Goal: Transaction & Acquisition: Purchase product/service

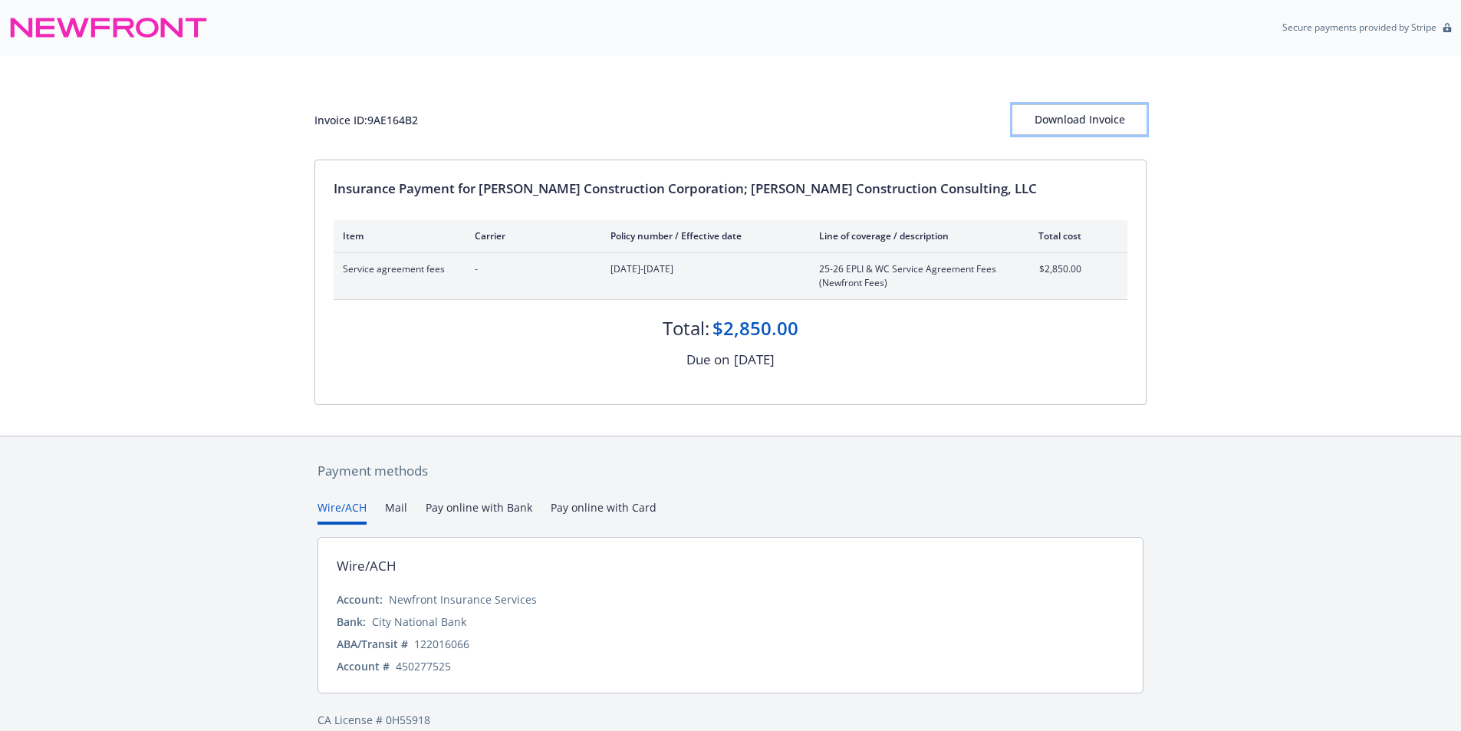
drag, startPoint x: 1101, startPoint y: 116, endPoint x: 1141, endPoint y: 640, distance: 525.5
click at [1101, 116] on div "Download Invoice" at bounding box center [1080, 119] width 134 height 29
click at [485, 503] on button "Pay online with Bank" at bounding box center [479, 511] width 107 height 25
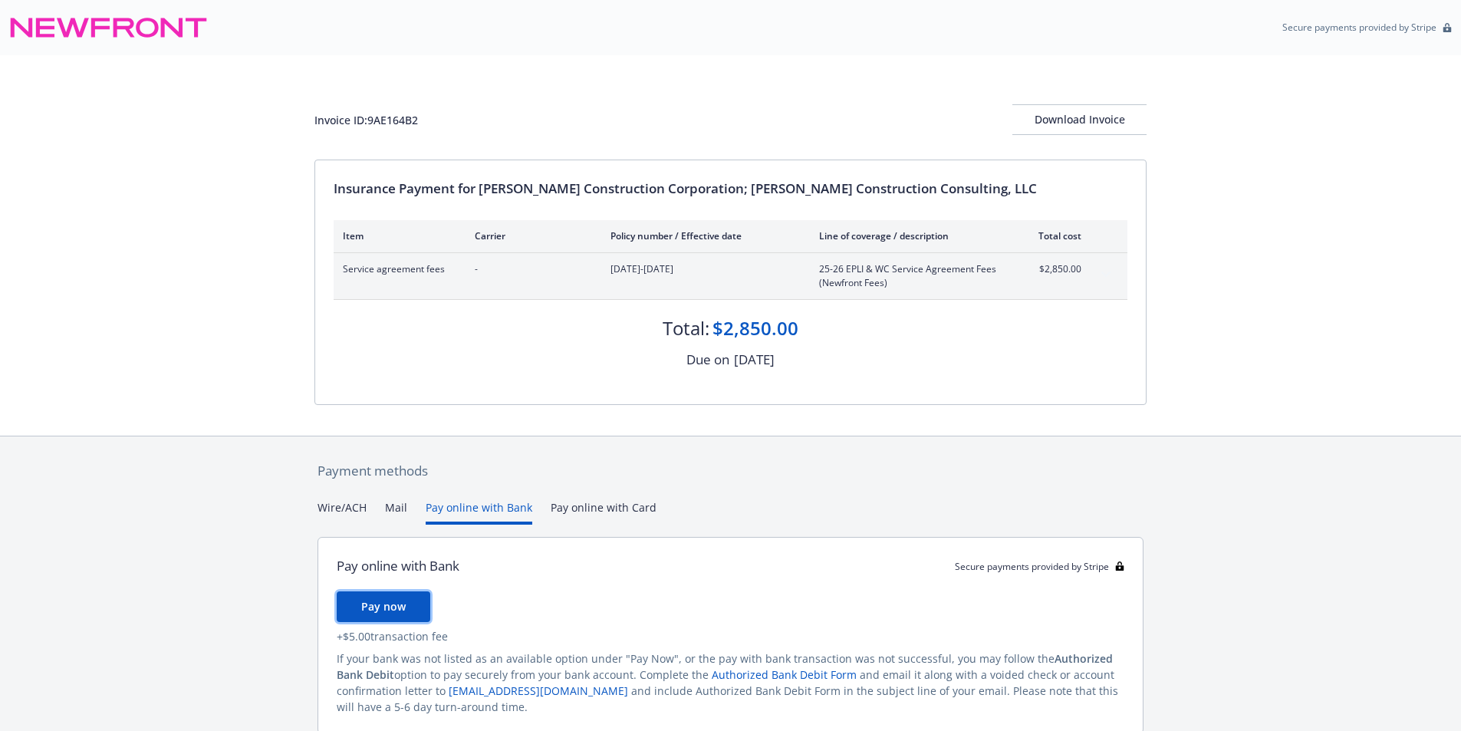
click at [395, 605] on span "Pay now" at bounding box center [383, 606] width 44 height 15
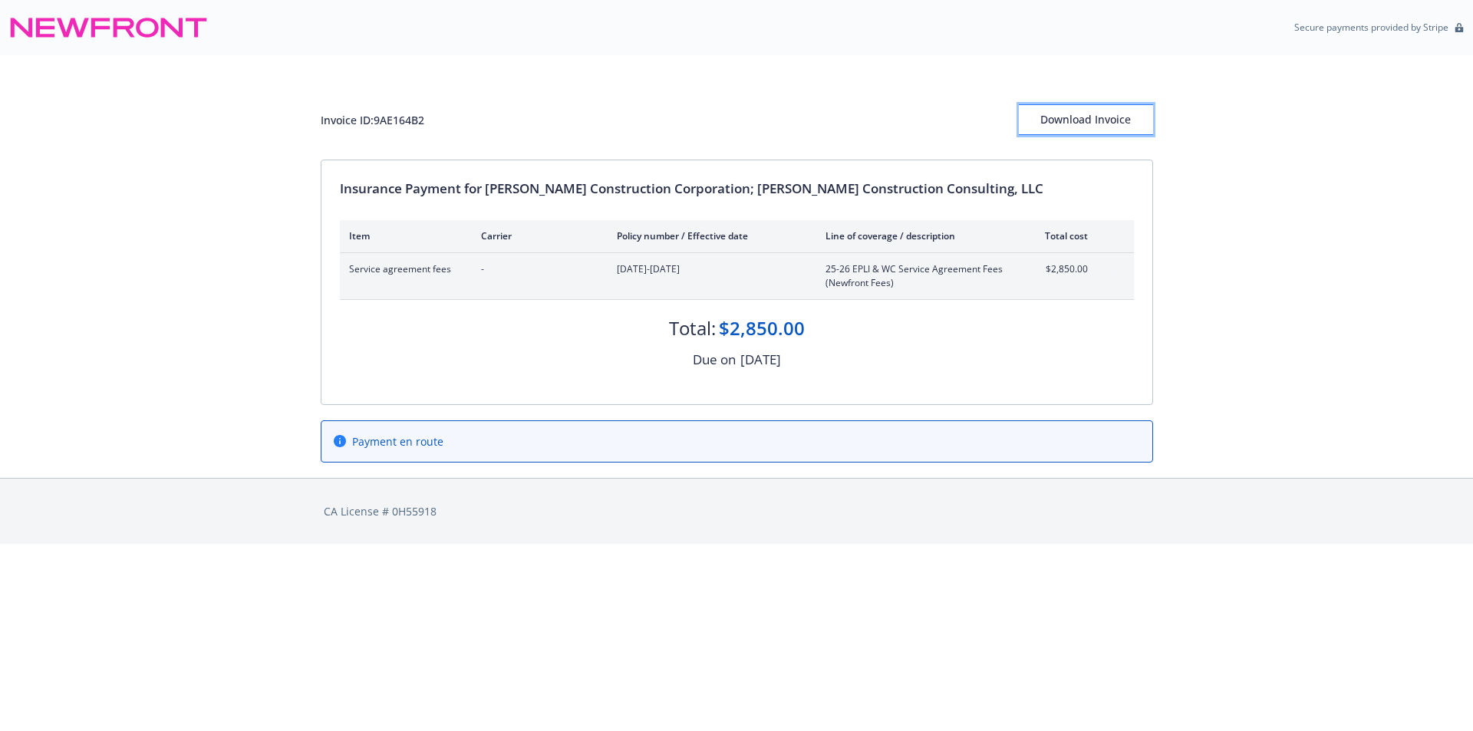
click at [1075, 124] on div "Download Invoice" at bounding box center [1086, 119] width 134 height 29
